Goal: Find contact information: Find contact information

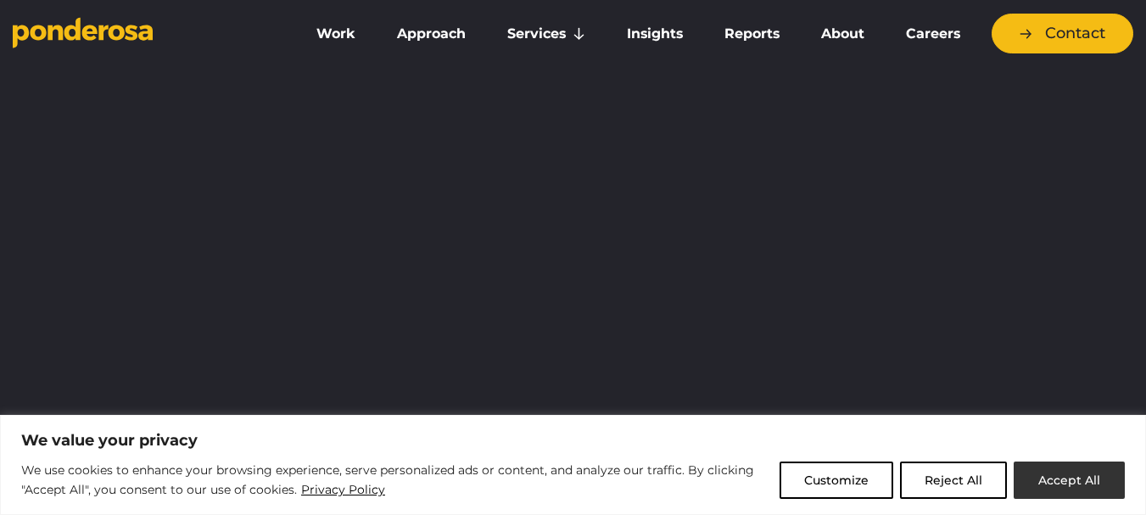
click at [1078, 484] on button "Accept All" at bounding box center [1069, 480] width 111 height 37
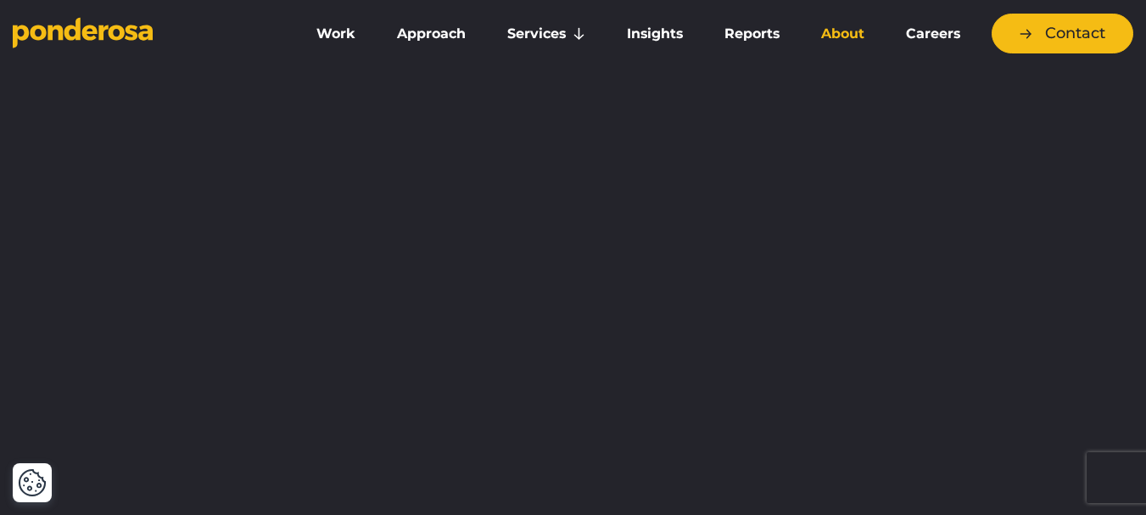
click at [844, 39] on link "About" at bounding box center [843, 34] width 78 height 36
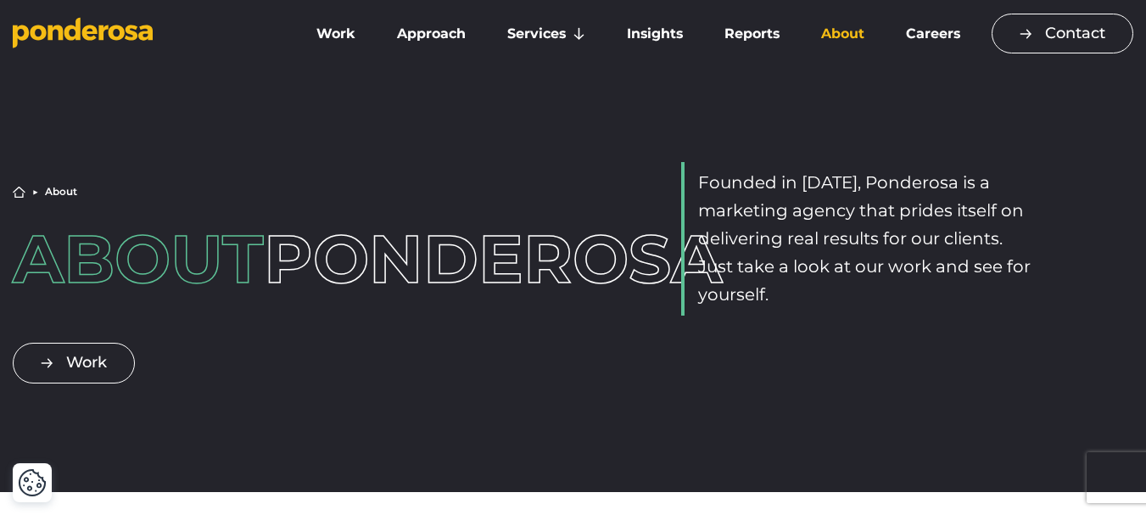
click at [1093, 25] on link "Contact" at bounding box center [1063, 34] width 142 height 40
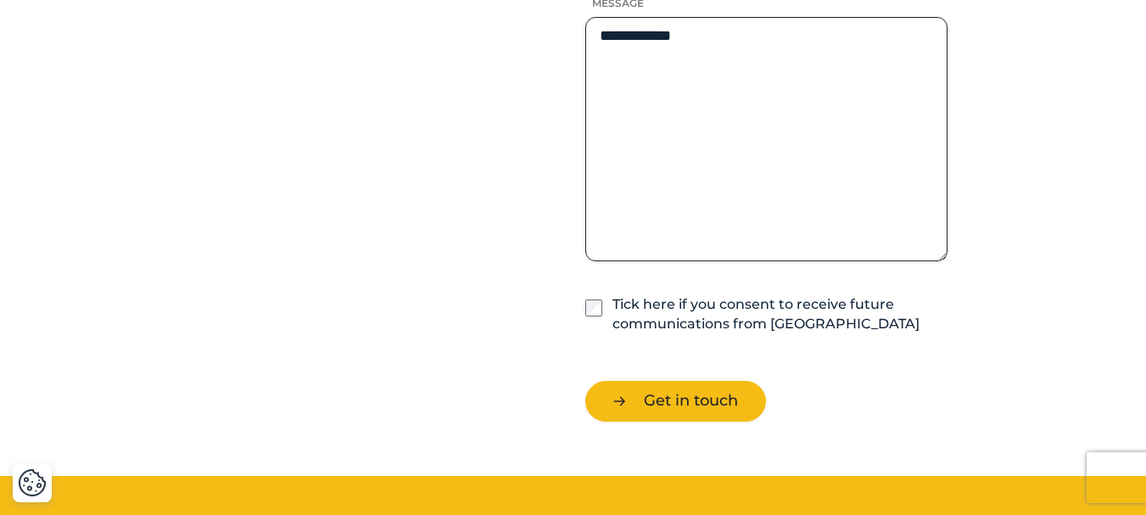
scroll to position [1442, 0]
